Goal: Information Seeking & Learning: Learn about a topic

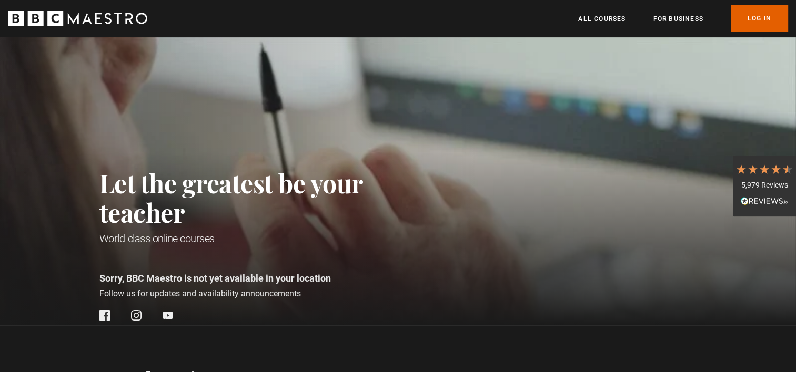
scroll to position [0, 413]
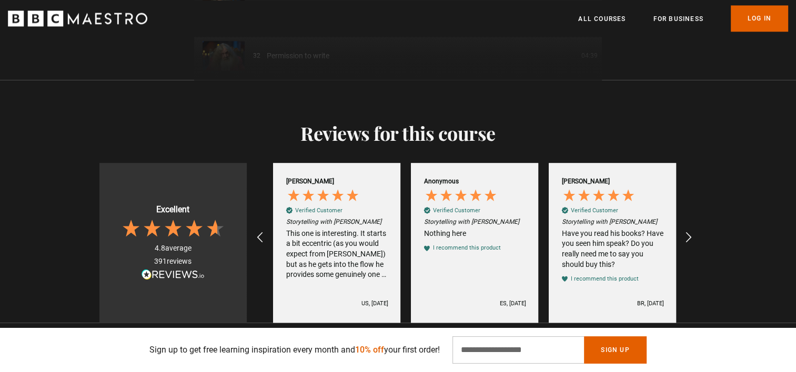
scroll to position [1473, 0]
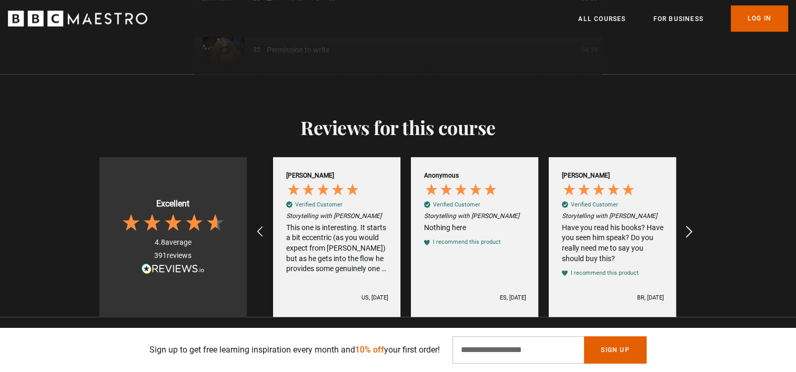
click at [685, 225] on icon "REVIEWS.io Carousel Scroll Right" at bounding box center [688, 232] width 15 height 15
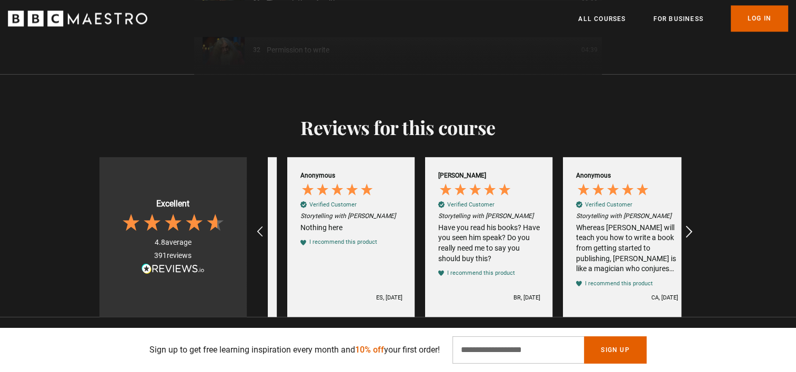
scroll to position [0, 551]
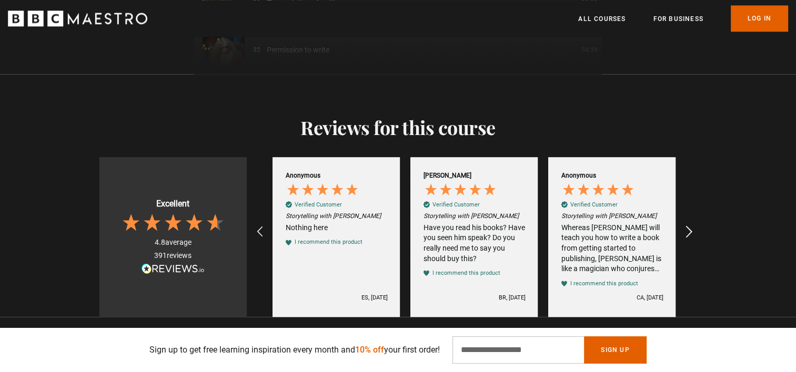
click at [685, 225] on icon "REVIEWS.io Carousel Scroll Right" at bounding box center [688, 232] width 15 height 15
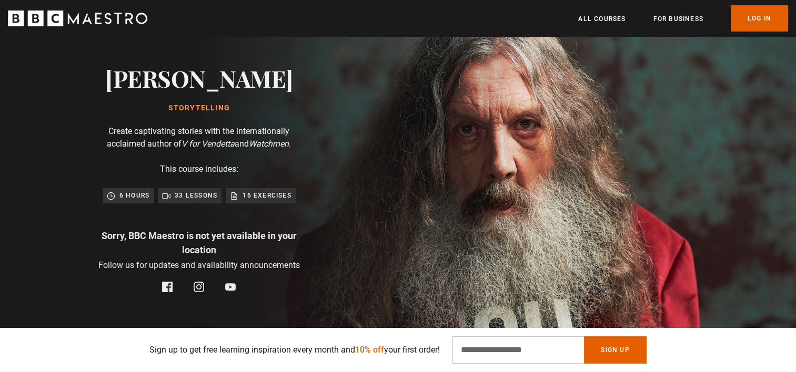
scroll to position [53, 0]
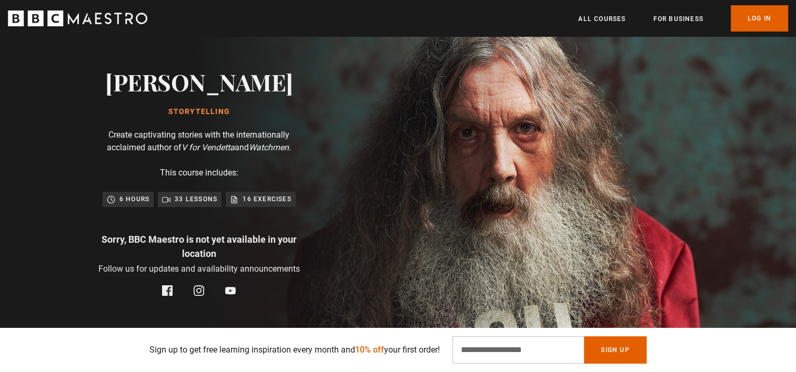
click at [240, 200] on div "16 exercises" at bounding box center [260, 199] width 61 height 11
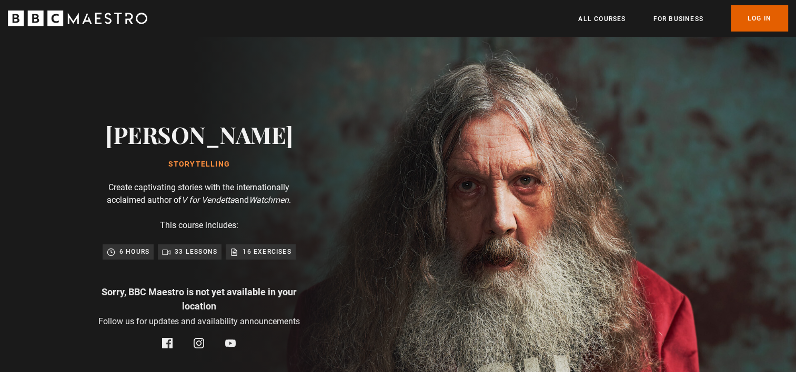
scroll to position [0, 964]
click at [197, 155] on div "Alan Moore Storytelling" at bounding box center [199, 145] width 188 height 48
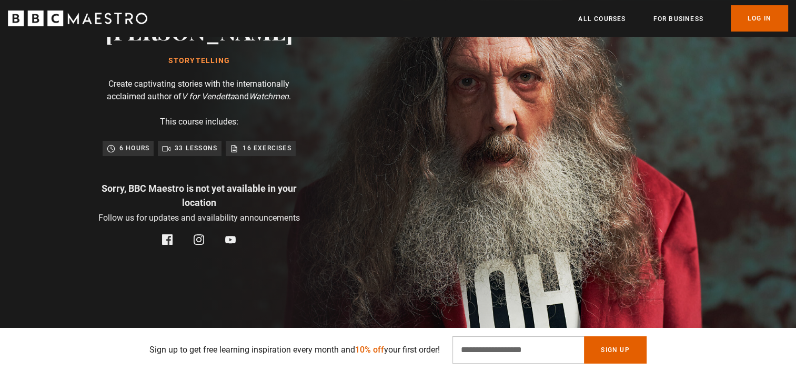
scroll to position [105, 0]
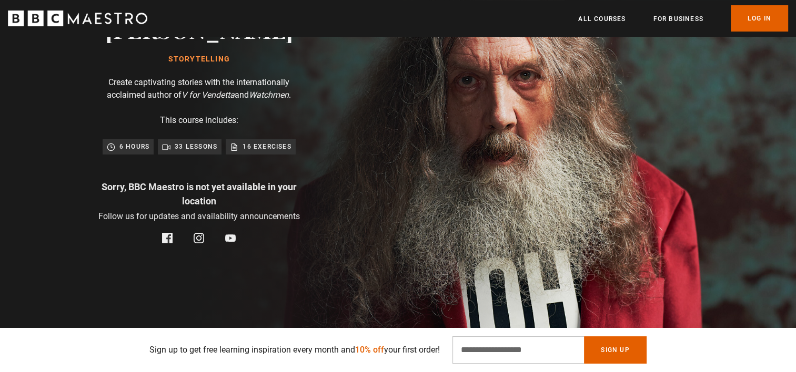
click at [117, 149] on div "6 hours" at bounding box center [128, 147] width 43 height 11
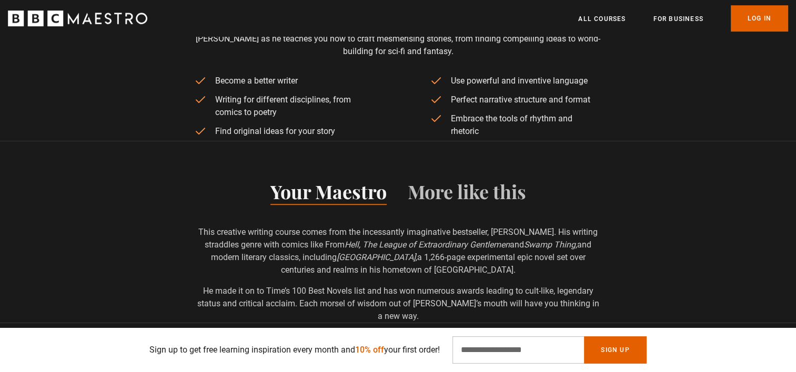
scroll to position [421, 0]
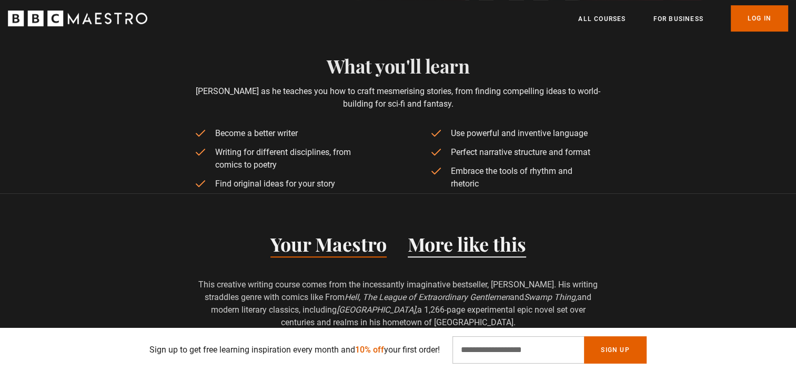
click at [472, 244] on button "More like this" at bounding box center [467, 247] width 118 height 22
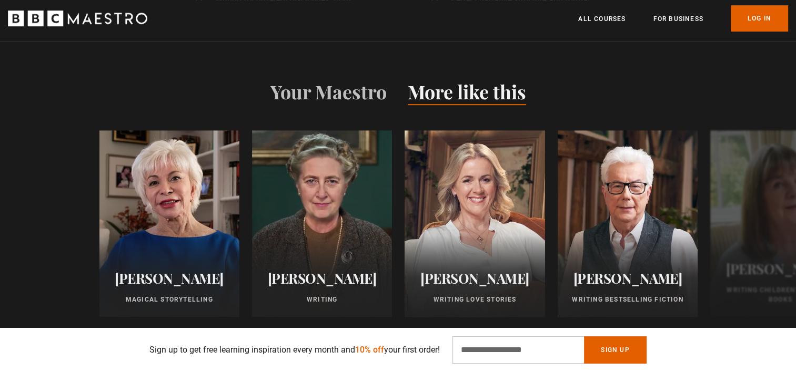
scroll to position [579, 0]
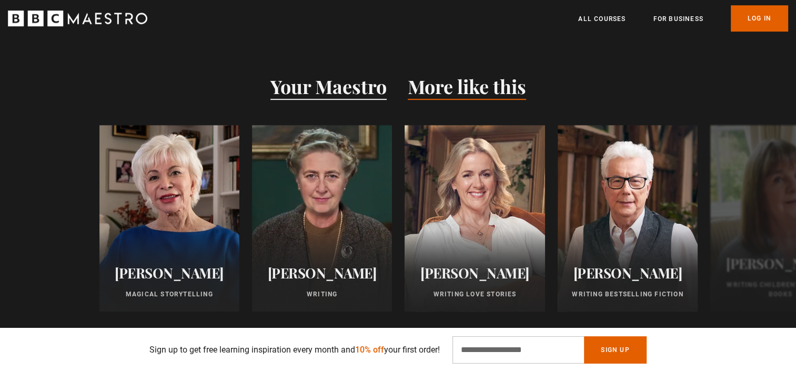
click at [341, 93] on button "Your Maestro" at bounding box center [328, 89] width 116 height 22
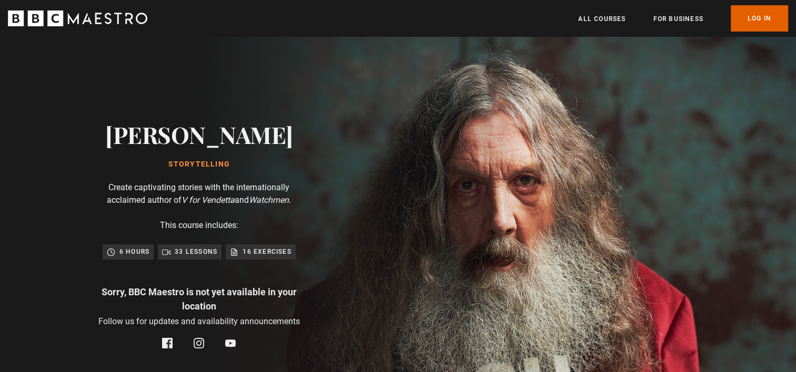
scroll to position [0, 1240]
click at [289, 198] on icon "Watchmen" at bounding box center [269, 200] width 40 height 10
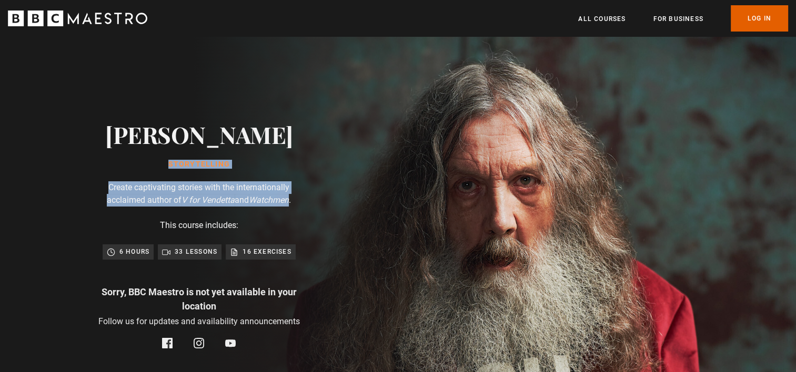
drag, startPoint x: 293, startPoint y: 198, endPoint x: 136, endPoint y: 133, distance: 170.5
click at [136, 133] on div "Alan Moore Storytelling Create captivating stories with the internationally acc…" at bounding box center [199, 235] width 337 height 397
drag, startPoint x: 136, startPoint y: 133, endPoint x: 157, endPoint y: 131, distance: 21.1
